Goal: Information Seeking & Learning: Check status

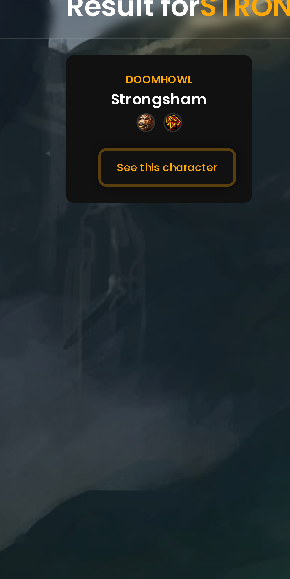
click at [80, 121] on button "See this character" at bounding box center [73, 126] width 61 height 17
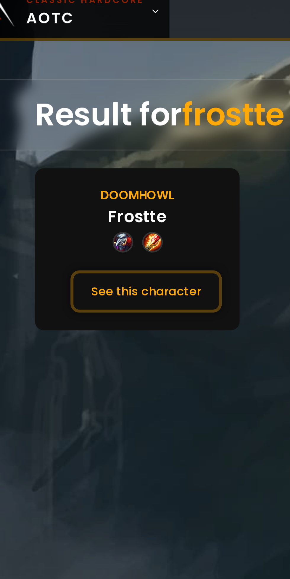
click at [94, 118] on button "See this character" at bounding box center [73, 126] width 61 height 17
click at [89, 127] on button "See this character" at bounding box center [73, 126] width 61 height 17
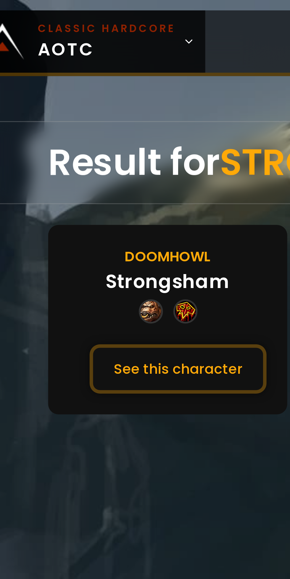
click at [75, 129] on button "See this character" at bounding box center [73, 126] width 61 height 17
